Goal: Task Accomplishment & Management: Use online tool/utility

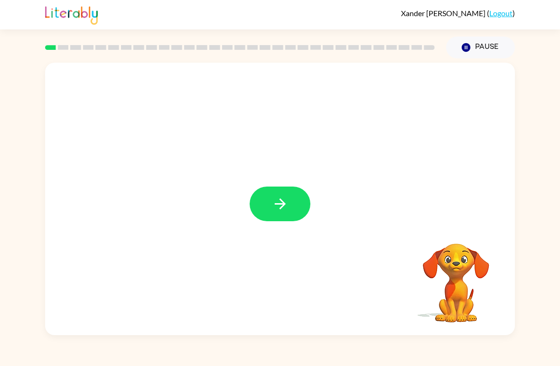
click at [276, 204] on icon "button" at bounding box center [279, 203] width 11 height 11
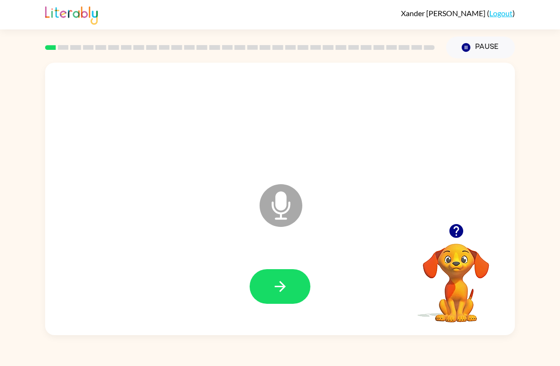
click at [308, 290] on button "button" at bounding box center [279, 286] width 61 height 35
click at [287, 206] on icon at bounding box center [280, 205] width 43 height 43
click at [285, 204] on icon "Microphone The Microphone is here when it is your turn to talk" at bounding box center [328, 217] width 142 height 71
click at [274, 292] on icon "button" at bounding box center [280, 286] width 17 height 17
click at [287, 204] on icon at bounding box center [280, 205] width 43 height 43
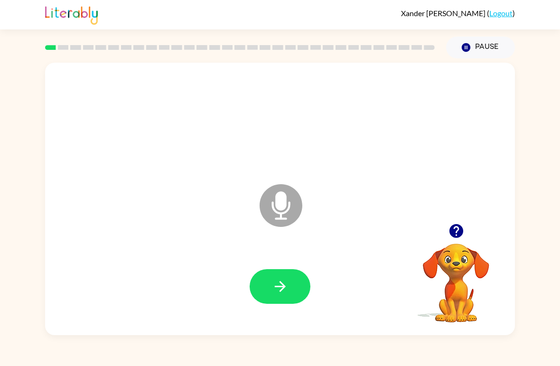
click at [282, 194] on icon "Microphone The Microphone is here when it is your turn to talk" at bounding box center [328, 217] width 142 height 71
click at [268, 293] on button "button" at bounding box center [279, 286] width 61 height 35
click at [288, 203] on icon "Microphone The Microphone is here when it is your turn to talk" at bounding box center [328, 217] width 142 height 71
click at [273, 277] on button "button" at bounding box center [279, 286] width 61 height 35
click at [278, 277] on button "button" at bounding box center [279, 286] width 61 height 35
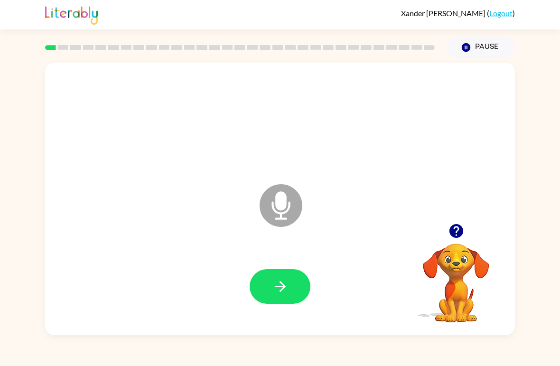
click at [292, 203] on icon at bounding box center [280, 205] width 43 height 43
click at [263, 277] on button "button" at bounding box center [279, 286] width 61 height 35
click at [278, 205] on icon "Microphone The Microphone is here when it is your turn to talk" at bounding box center [328, 217] width 142 height 71
click at [290, 298] on button "button" at bounding box center [279, 286] width 61 height 35
click at [287, 285] on icon "button" at bounding box center [280, 286] width 17 height 17
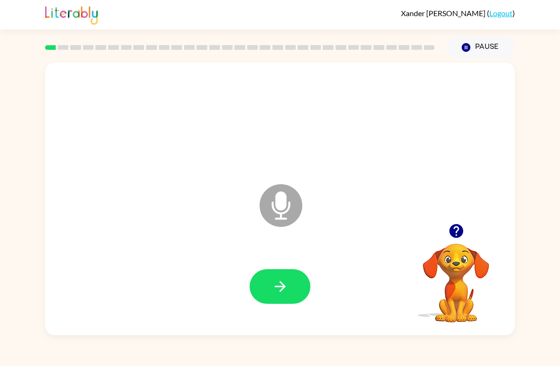
click at [451, 234] on icon "button" at bounding box center [456, 231] width 14 height 14
click at [299, 211] on icon at bounding box center [280, 205] width 43 height 43
click at [278, 209] on icon "Microphone The Microphone is here when it is your turn to talk" at bounding box center [328, 217] width 142 height 71
click at [282, 212] on icon at bounding box center [280, 205] width 43 height 43
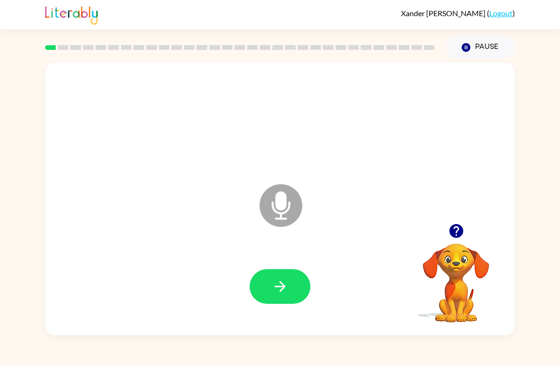
click at [271, 212] on icon at bounding box center [280, 205] width 43 height 43
click at [293, 205] on icon at bounding box center [280, 205] width 43 height 43
click at [262, 303] on button "button" at bounding box center [279, 286] width 61 height 35
click at [281, 295] on icon "button" at bounding box center [280, 286] width 17 height 17
click at [293, 196] on icon at bounding box center [280, 205] width 43 height 43
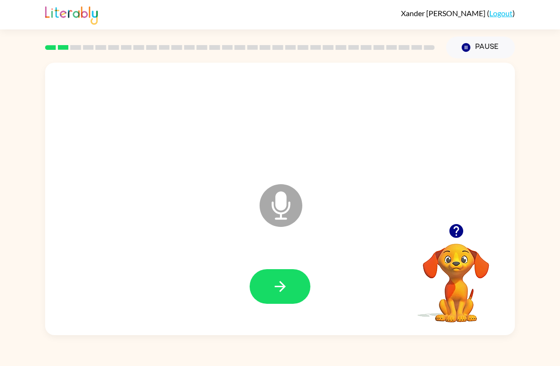
click at [283, 285] on icon "button" at bounding box center [279, 286] width 11 height 11
click at [262, 295] on button "button" at bounding box center [279, 286] width 61 height 35
click at [294, 269] on button "button" at bounding box center [279, 286] width 61 height 35
click at [282, 203] on icon "Microphone The Microphone is here when it is your turn to talk" at bounding box center [328, 217] width 142 height 71
click at [272, 297] on button "button" at bounding box center [279, 286] width 61 height 35
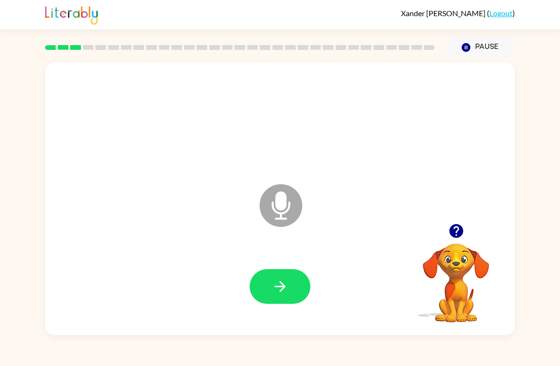
click at [291, 197] on icon at bounding box center [280, 205] width 43 height 43
click at [264, 294] on button "button" at bounding box center [279, 286] width 61 height 35
click at [301, 297] on button "button" at bounding box center [279, 286] width 61 height 35
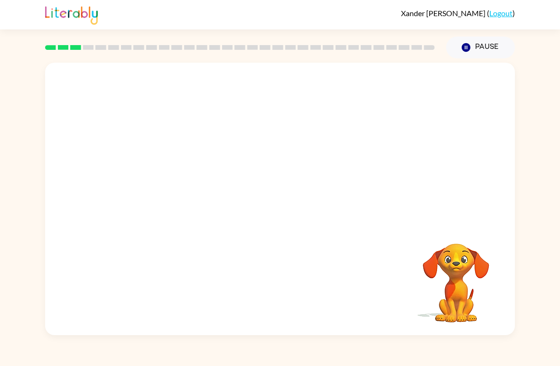
click at [490, 50] on button "Pause Pause" at bounding box center [480, 48] width 69 height 22
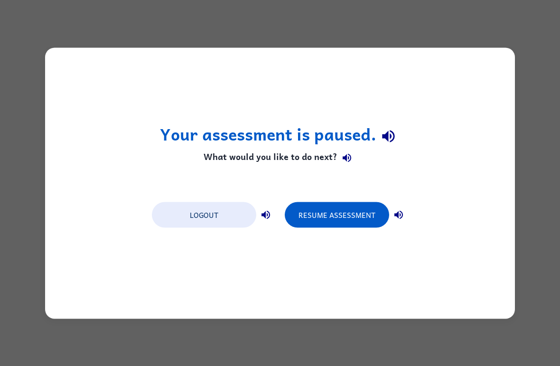
click at [315, 212] on button "Resume Assessment" at bounding box center [337, 215] width 104 height 26
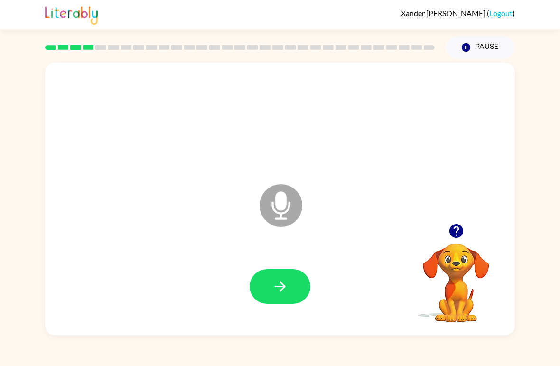
click at [279, 206] on icon "Microphone The Microphone is here when it is your turn to talk" at bounding box center [328, 217] width 142 height 71
click at [284, 289] on icon "button" at bounding box center [280, 286] width 17 height 17
click at [269, 277] on button "button" at bounding box center [279, 286] width 61 height 35
click at [277, 278] on button "button" at bounding box center [279, 286] width 61 height 35
click at [284, 291] on icon "button" at bounding box center [280, 286] width 17 height 17
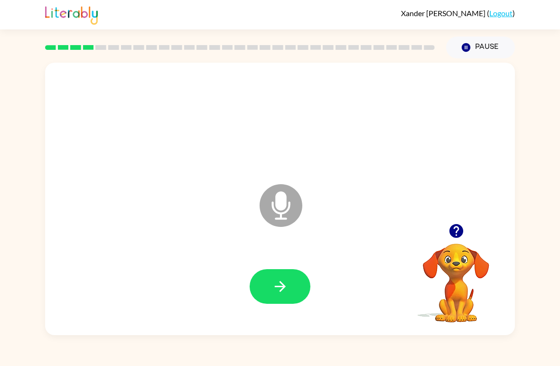
click at [272, 302] on button "button" at bounding box center [279, 286] width 61 height 35
click at [283, 196] on icon "Microphone The Microphone is here when it is your turn to talk" at bounding box center [328, 217] width 142 height 71
click at [275, 288] on icon "button" at bounding box center [280, 286] width 17 height 17
click at [290, 297] on button "button" at bounding box center [279, 286] width 61 height 35
click at [289, 294] on button "button" at bounding box center [279, 286] width 61 height 35
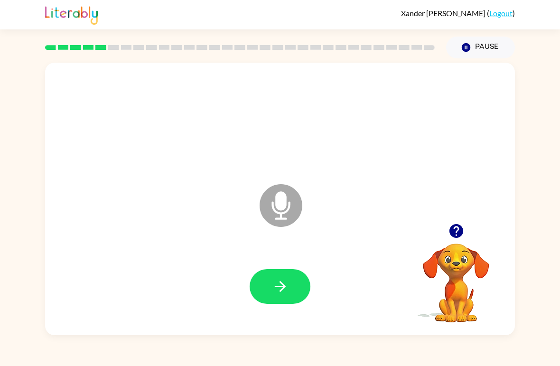
click at [292, 282] on button "button" at bounding box center [279, 286] width 61 height 35
click at [282, 274] on button "button" at bounding box center [279, 286] width 61 height 35
click at [464, 233] on button "button" at bounding box center [456, 231] width 24 height 24
click at [270, 294] on button "button" at bounding box center [279, 286] width 61 height 35
click at [276, 289] on icon "button" at bounding box center [280, 286] width 17 height 17
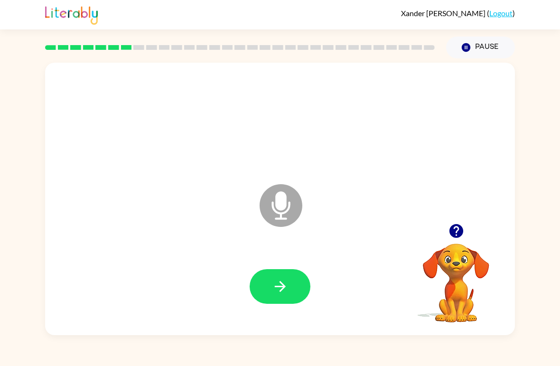
click at [278, 298] on button "button" at bounding box center [279, 286] width 61 height 35
click at [298, 215] on icon at bounding box center [280, 205] width 43 height 43
click at [264, 291] on button "button" at bounding box center [279, 286] width 61 height 35
click at [277, 302] on button "button" at bounding box center [279, 286] width 61 height 35
click at [295, 297] on button "button" at bounding box center [279, 286] width 61 height 35
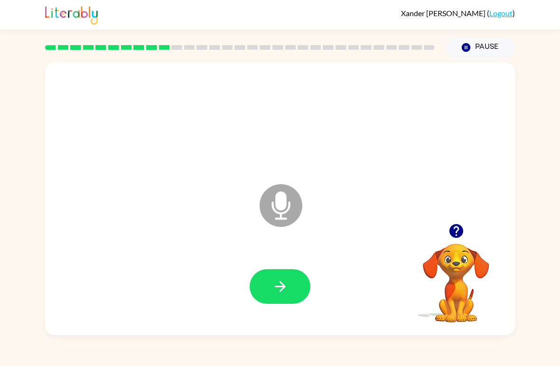
click at [291, 286] on button "button" at bounding box center [279, 286] width 61 height 35
click at [461, 237] on icon "button" at bounding box center [456, 230] width 17 height 17
click at [284, 300] on button "button" at bounding box center [279, 286] width 61 height 35
click at [283, 288] on icon "button" at bounding box center [279, 286] width 11 height 11
click at [286, 280] on icon "button" at bounding box center [280, 286] width 17 height 17
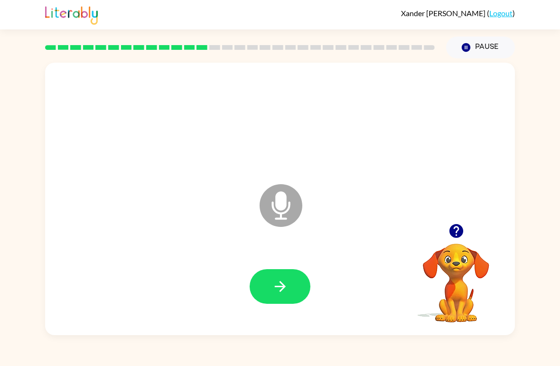
click at [284, 294] on icon "button" at bounding box center [280, 286] width 17 height 17
click at [270, 286] on button "button" at bounding box center [279, 286] width 61 height 35
click at [276, 274] on button "button" at bounding box center [279, 286] width 61 height 35
click at [290, 290] on button "button" at bounding box center [279, 286] width 61 height 35
click at [288, 294] on icon "button" at bounding box center [280, 286] width 17 height 17
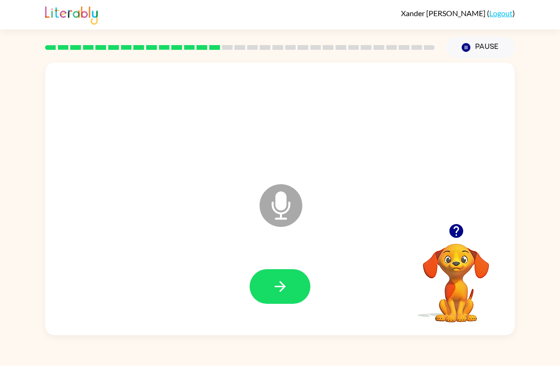
click at [285, 298] on button "button" at bounding box center [279, 286] width 61 height 35
click at [292, 292] on button "button" at bounding box center [279, 286] width 61 height 35
click at [292, 285] on button "button" at bounding box center [279, 286] width 61 height 35
click at [276, 290] on icon "button" at bounding box center [280, 286] width 17 height 17
click at [269, 270] on button "button" at bounding box center [279, 286] width 61 height 35
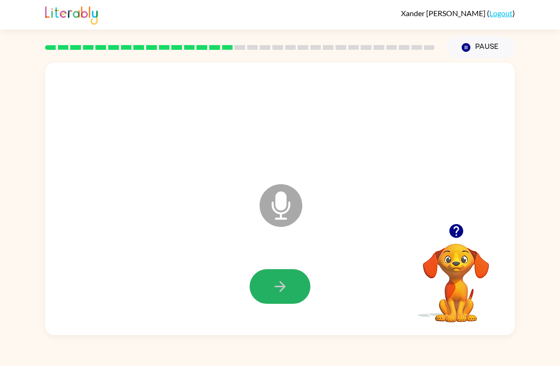
click at [283, 295] on button "button" at bounding box center [279, 286] width 61 height 35
click at [279, 290] on icon "button" at bounding box center [280, 286] width 17 height 17
click at [277, 292] on icon "button" at bounding box center [280, 286] width 17 height 17
click at [278, 211] on icon at bounding box center [280, 205] width 43 height 43
click at [287, 203] on icon at bounding box center [280, 205] width 43 height 43
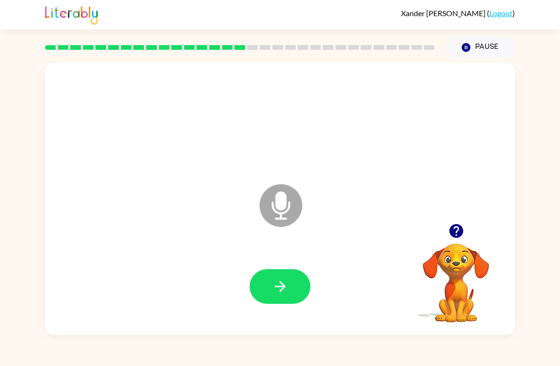
click at [281, 304] on button "button" at bounding box center [279, 286] width 61 height 35
click at [299, 290] on button "button" at bounding box center [279, 286] width 61 height 35
click at [299, 290] on div at bounding box center [279, 286] width 61 height 35
click at [262, 287] on button "button" at bounding box center [279, 286] width 61 height 35
click at [272, 295] on icon "button" at bounding box center [280, 286] width 17 height 17
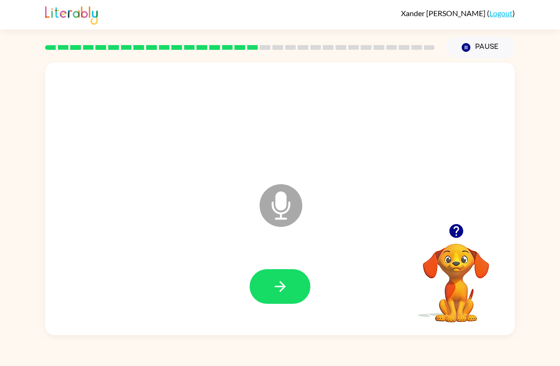
click at [284, 295] on icon "button" at bounding box center [280, 286] width 17 height 17
click at [280, 293] on icon "button" at bounding box center [280, 286] width 17 height 17
click at [291, 280] on button "button" at bounding box center [279, 286] width 61 height 35
click at [284, 280] on icon "button" at bounding box center [280, 286] width 17 height 17
click at [277, 202] on icon "Microphone The Microphone is here when it is your turn to talk" at bounding box center [328, 217] width 142 height 71
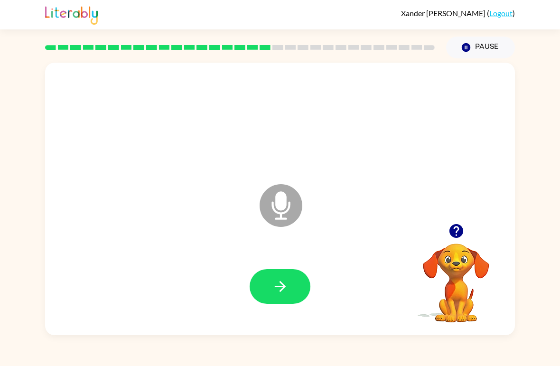
click at [277, 295] on icon "button" at bounding box center [280, 286] width 17 height 17
click at [305, 215] on icon "Microphone The Microphone is here when it is your turn to talk" at bounding box center [328, 217] width 142 height 71
click at [290, 295] on button "button" at bounding box center [279, 286] width 61 height 35
click at [274, 283] on icon "button" at bounding box center [280, 286] width 17 height 17
click at [276, 276] on button "button" at bounding box center [279, 286] width 61 height 35
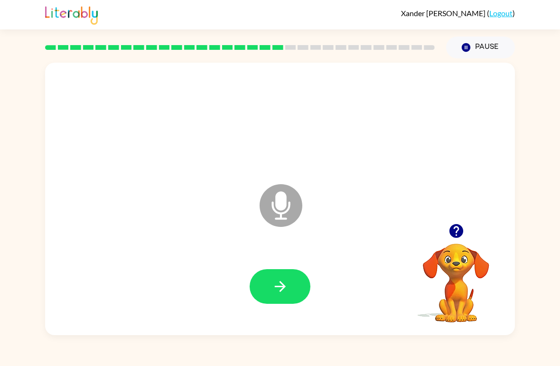
click at [450, 241] on button "button" at bounding box center [456, 231] width 24 height 24
click at [288, 292] on button "button" at bounding box center [279, 286] width 61 height 35
click at [292, 273] on button "button" at bounding box center [279, 286] width 61 height 35
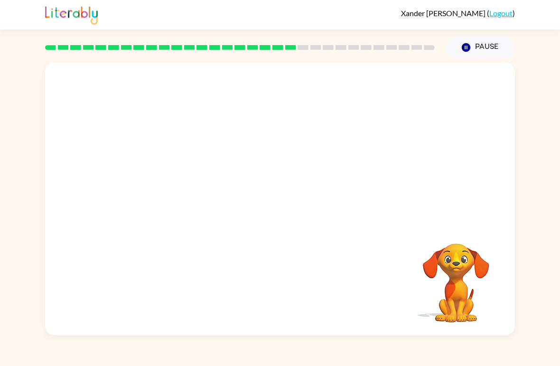
click at [457, 270] on video "Your browser must support playing .mp4 files to use Literably. Please try using…" at bounding box center [455, 276] width 95 height 95
click at [468, 271] on video "Your browser must support playing .mp4 files to use Literably. Please try using…" at bounding box center [455, 276] width 95 height 95
click at [457, 244] on video "Your browser must support playing .mp4 files to use Literably. Please try using…" at bounding box center [455, 276] width 95 height 95
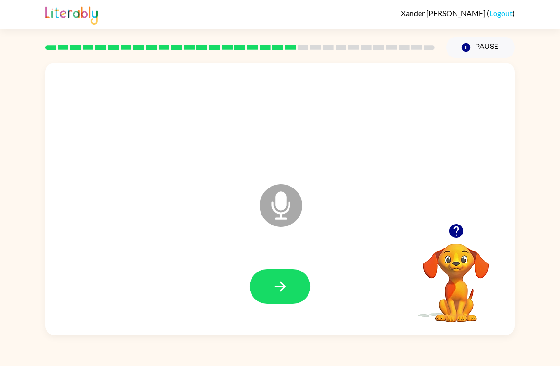
click at [289, 291] on button "button" at bounding box center [279, 286] width 61 height 35
click at [303, 285] on button "button" at bounding box center [279, 286] width 61 height 35
click at [299, 285] on button "button" at bounding box center [279, 286] width 61 height 35
click at [275, 298] on button "button" at bounding box center [279, 286] width 61 height 35
click at [276, 290] on icon "button" at bounding box center [280, 286] width 17 height 17
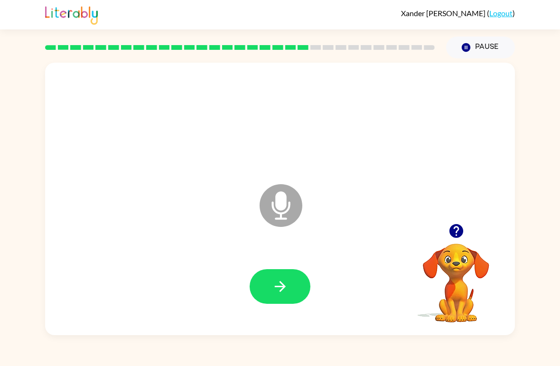
click at [289, 294] on button "button" at bounding box center [279, 286] width 61 height 35
click at [281, 304] on button "button" at bounding box center [279, 286] width 61 height 35
click at [285, 200] on icon "Microphone The Microphone is here when it is your turn to talk" at bounding box center [328, 217] width 142 height 71
click at [296, 302] on button "button" at bounding box center [279, 286] width 61 height 35
click at [291, 288] on button "button" at bounding box center [279, 286] width 61 height 35
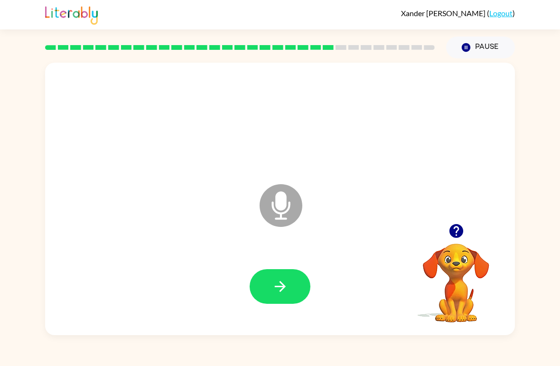
click at [293, 288] on button "button" at bounding box center [279, 286] width 61 height 35
click at [289, 280] on button "button" at bounding box center [279, 286] width 61 height 35
click at [282, 290] on icon "button" at bounding box center [279, 286] width 11 height 11
click at [270, 294] on button "button" at bounding box center [279, 286] width 61 height 35
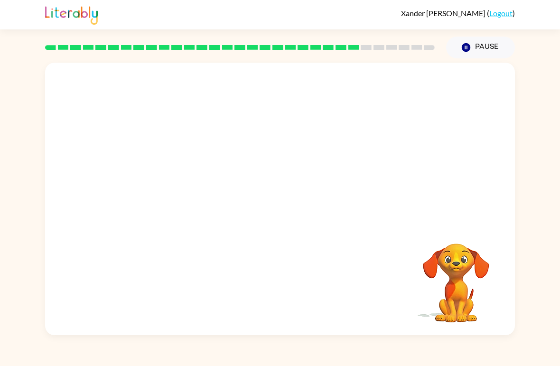
click at [458, 282] on video "Your browser must support playing .mp4 files to use Literably. Please try using…" at bounding box center [455, 276] width 95 height 95
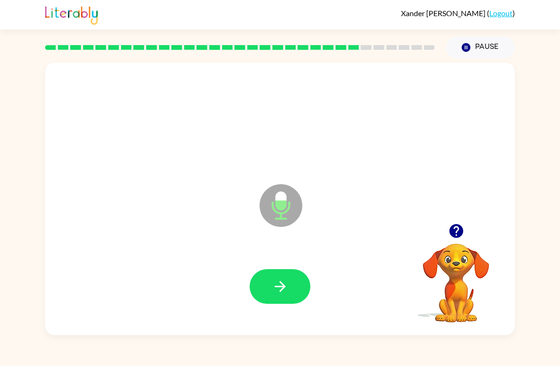
click at [268, 273] on button "button" at bounding box center [279, 286] width 61 height 35
click at [282, 273] on button "button" at bounding box center [279, 286] width 61 height 35
click at [267, 294] on button "button" at bounding box center [279, 286] width 61 height 35
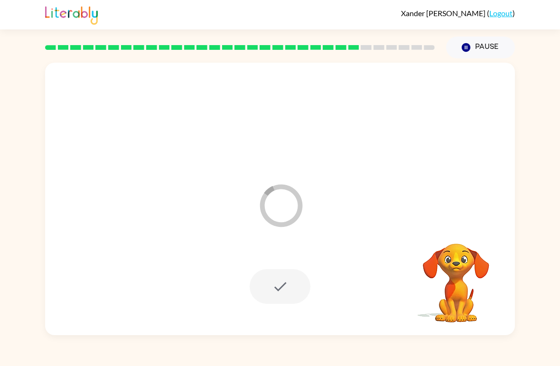
click at [294, 288] on div at bounding box center [279, 286] width 61 height 35
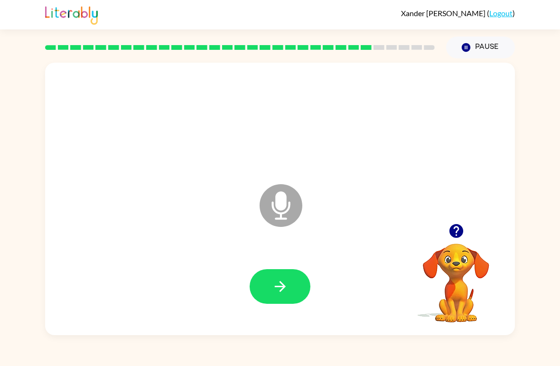
click at [467, 251] on video "Your browser must support playing .mp4 files to use Literably. Please try using…" at bounding box center [455, 276] width 95 height 95
click at [460, 239] on button "button" at bounding box center [456, 231] width 24 height 24
click at [270, 289] on button "button" at bounding box center [279, 286] width 61 height 35
click at [284, 284] on icon "button" at bounding box center [280, 286] width 17 height 17
click at [286, 285] on icon "button" at bounding box center [280, 286] width 17 height 17
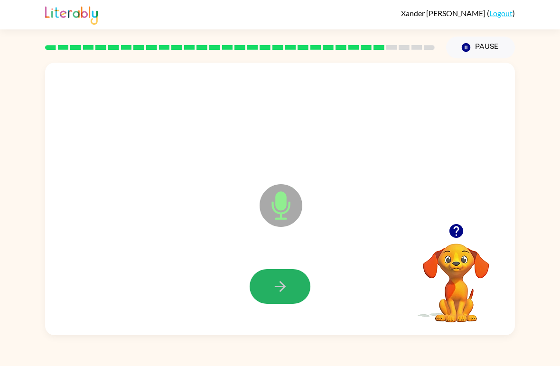
click at [281, 276] on button "button" at bounding box center [279, 286] width 61 height 35
click at [273, 296] on button "button" at bounding box center [279, 286] width 61 height 35
click at [294, 281] on button "button" at bounding box center [279, 286] width 61 height 35
click at [267, 304] on button "button" at bounding box center [279, 286] width 61 height 35
click at [279, 298] on button "button" at bounding box center [279, 286] width 61 height 35
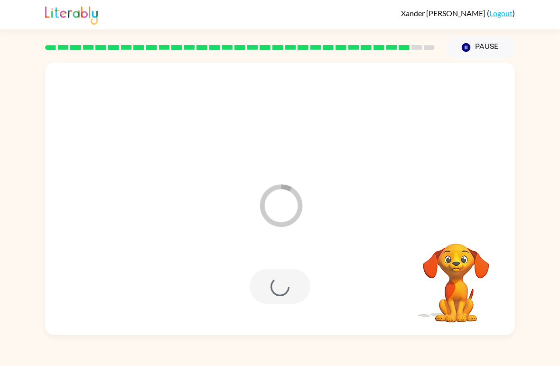
click at [303, 297] on div at bounding box center [279, 286] width 61 height 35
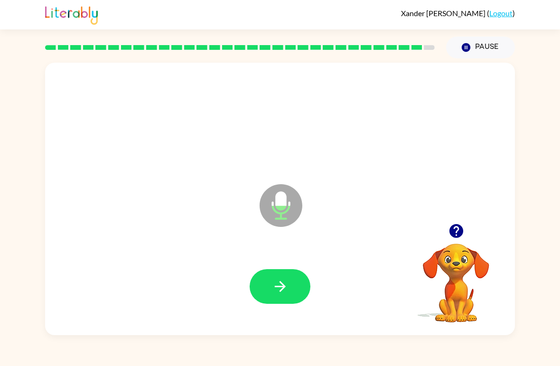
click at [286, 281] on icon "button" at bounding box center [280, 286] width 17 height 17
click at [477, 244] on video "Your browser must support playing .mp4 files to use Literably. Please try using…" at bounding box center [455, 276] width 95 height 95
click at [464, 234] on button "button" at bounding box center [456, 231] width 24 height 24
click at [293, 292] on button "button" at bounding box center [279, 286] width 61 height 35
